Goal: Task Accomplishment & Management: Manage account settings

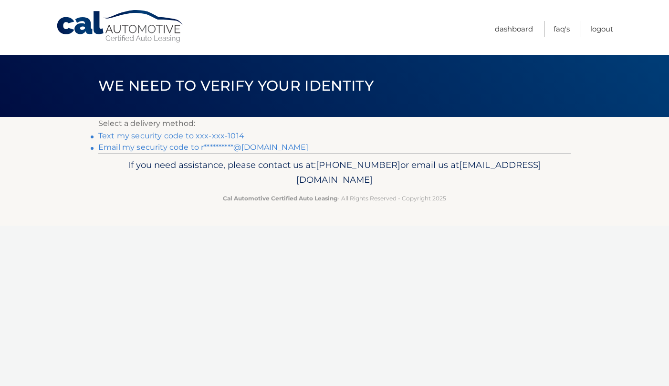
click at [198, 136] on link "Text my security code to xxx-xxx-1014" at bounding box center [171, 135] width 146 height 9
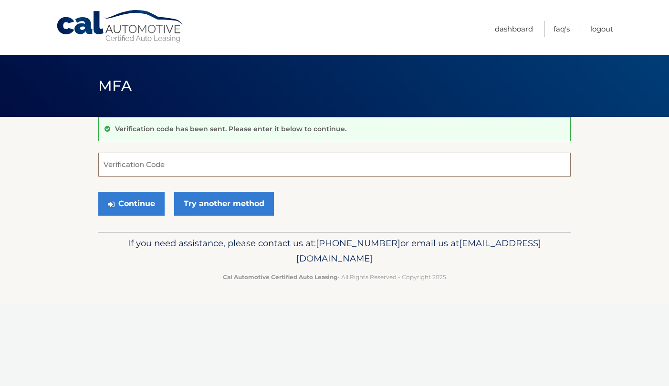
click at [187, 165] on input "Verification Code" at bounding box center [334, 165] width 472 height 24
type input "880255"
click at [146, 206] on button "Continue" at bounding box center [131, 204] width 66 height 24
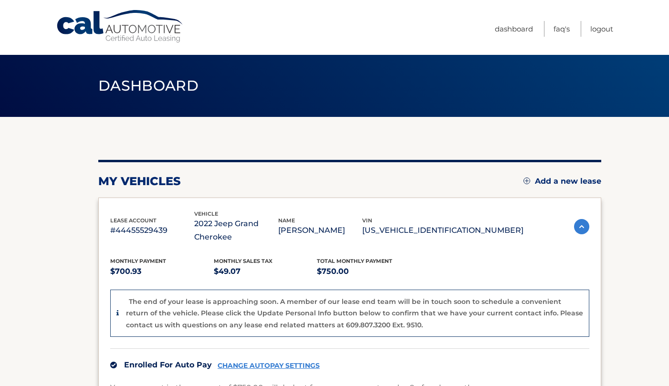
click at [577, 220] on img at bounding box center [581, 226] width 15 height 15
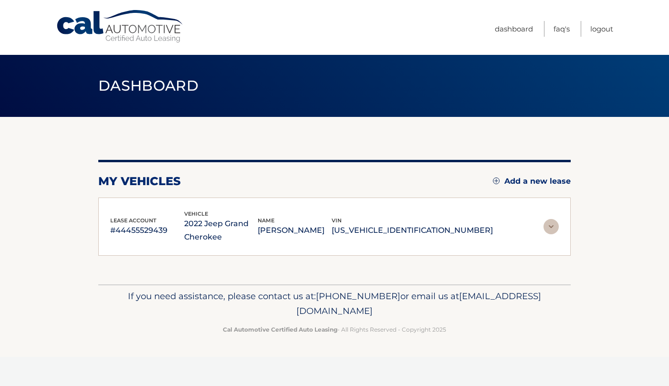
click at [552, 227] on img at bounding box center [550, 226] width 15 height 15
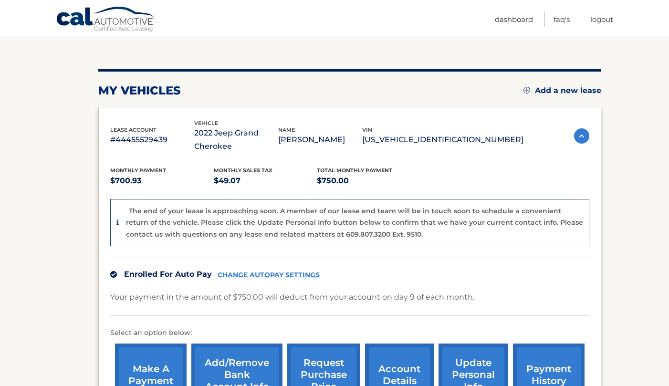
scroll to position [95, 0]
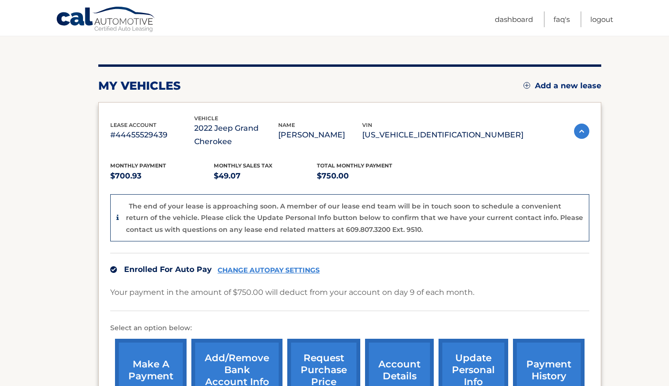
click at [579, 132] on img at bounding box center [581, 131] width 15 height 15
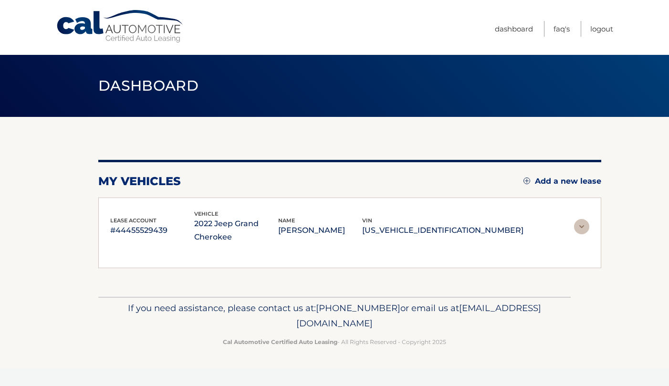
scroll to position [0, 0]
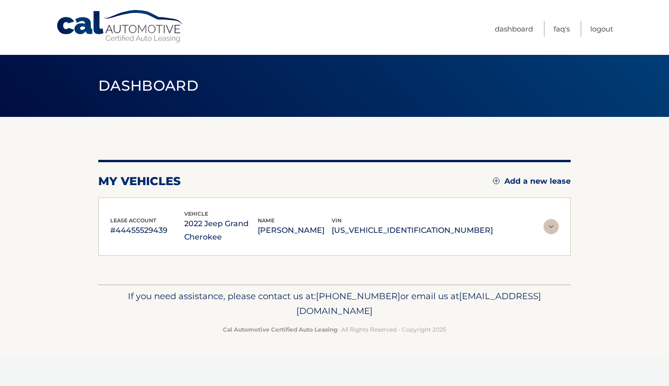
click at [551, 229] on img at bounding box center [550, 226] width 15 height 15
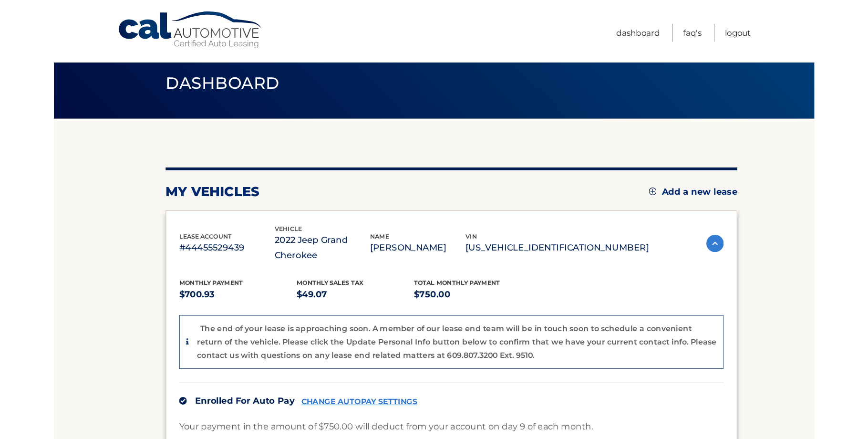
scroll to position [27, 0]
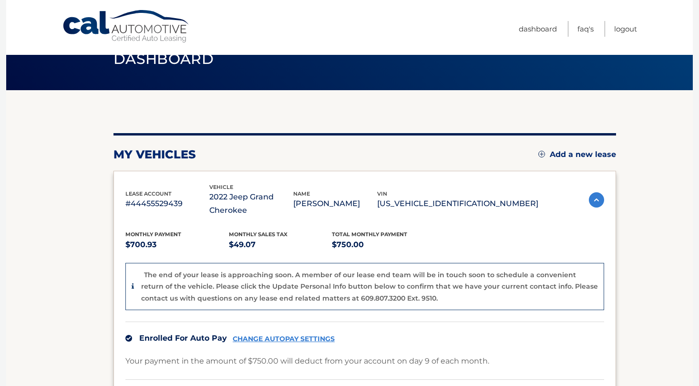
click at [62, 123] on section "my vehicles Add a new lease lease account #44455529439 vehicle 2022 Jeep Grand …" at bounding box center [349, 302] width 687 height 425
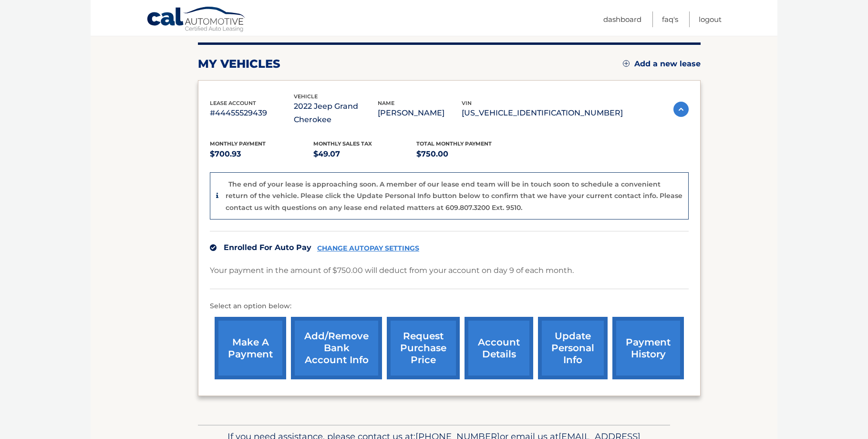
scroll to position [36, 0]
